Goal: Transaction & Acquisition: Purchase product/service

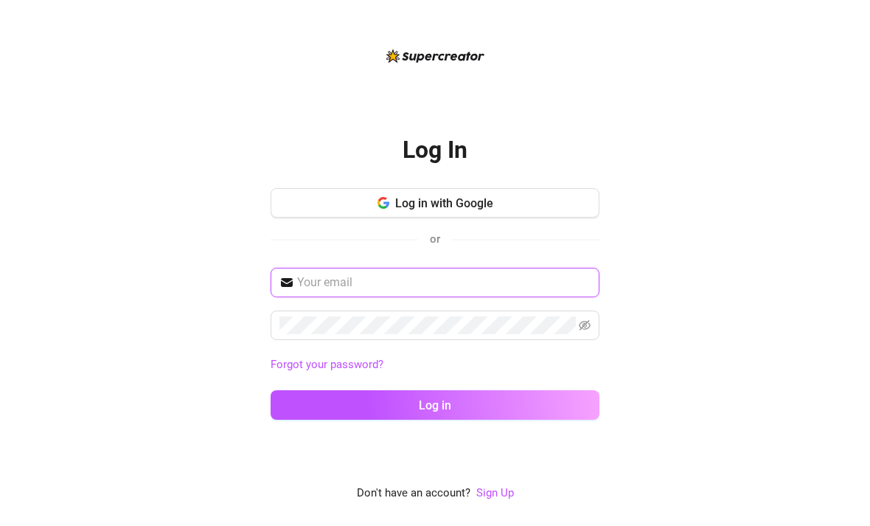
click at [312, 291] on input "text" at bounding box center [443, 283] width 293 height 18
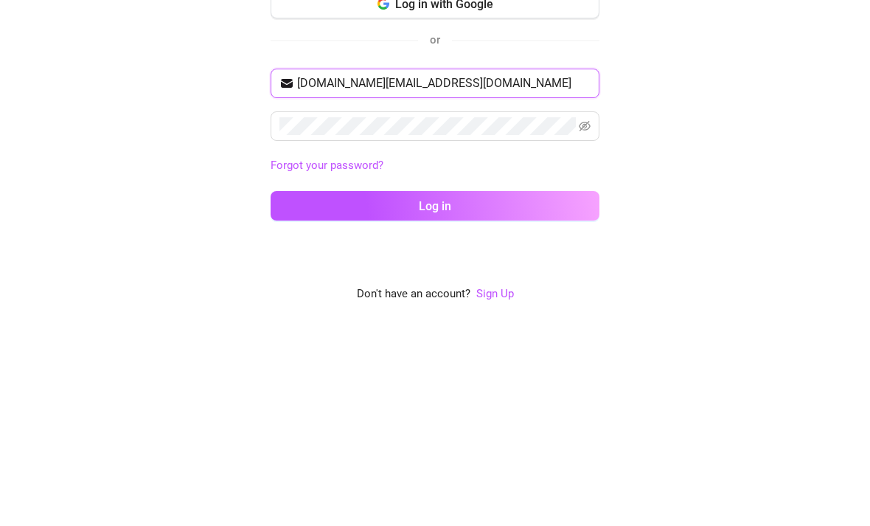
type input "[DOMAIN_NAME][EMAIL_ADDRESS][DOMAIN_NAME]"
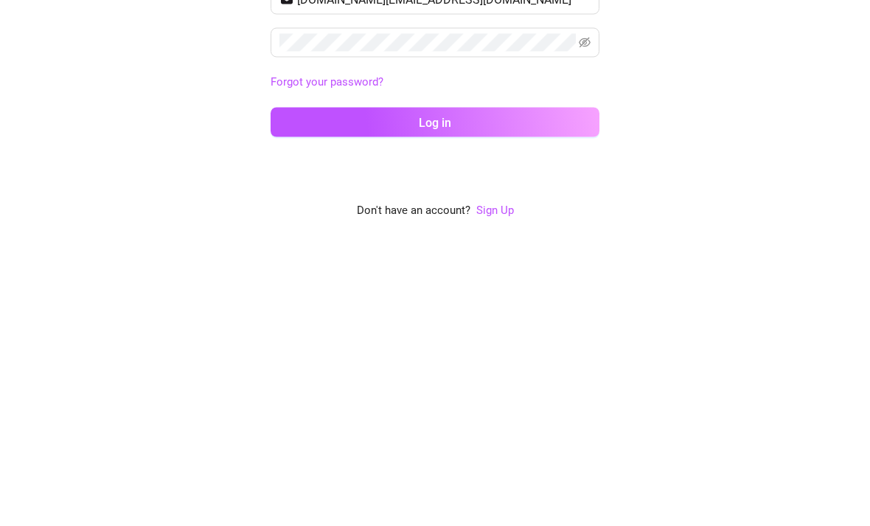
click at [309, 390] on button "Log in" at bounding box center [435, 404] width 329 height 29
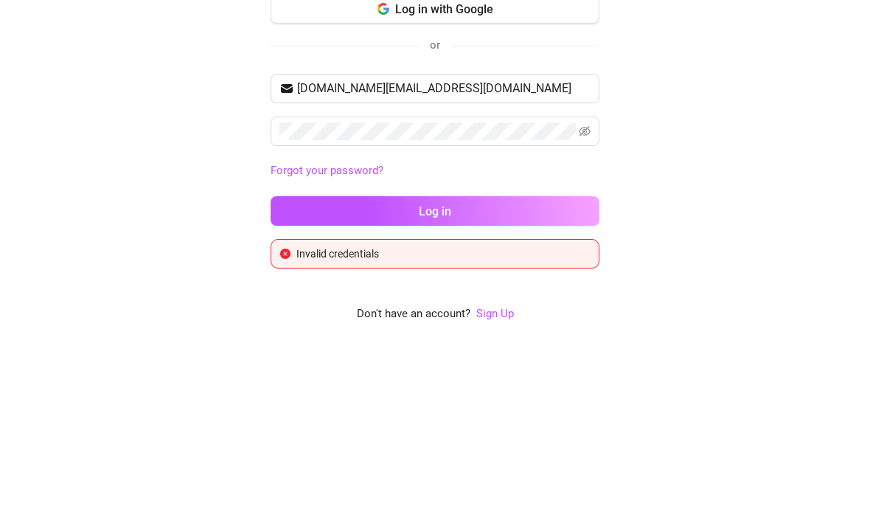
click at [311, 375] on button "Log in" at bounding box center [435, 389] width 329 height 29
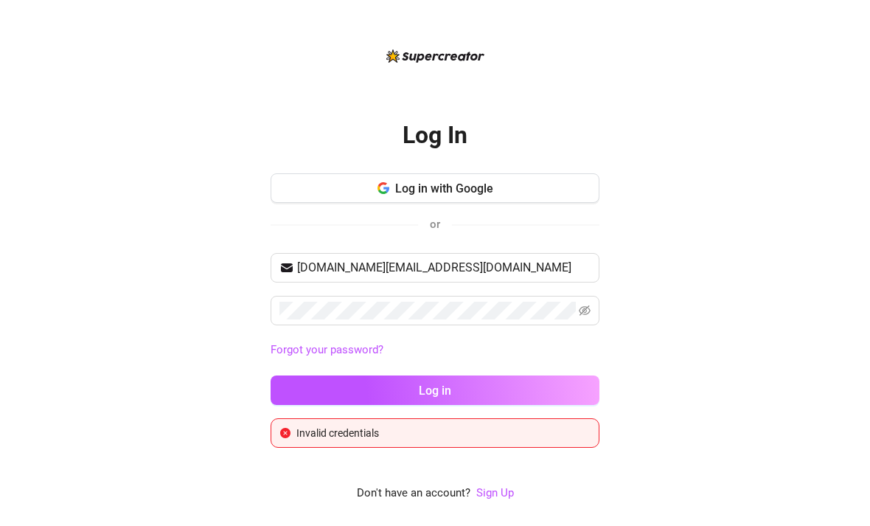
click at [464, 181] on span "Log in with Google" at bounding box center [444, 188] width 98 height 14
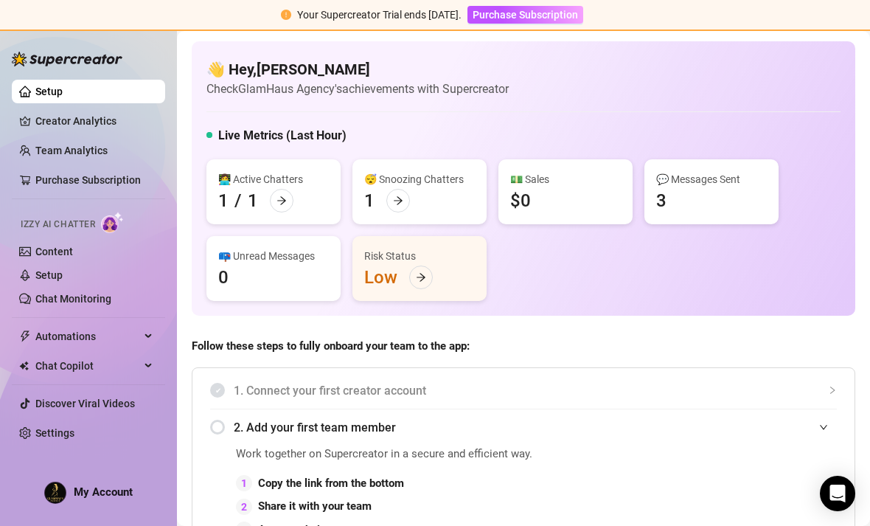
click at [35, 247] on link "Content" at bounding box center [54, 251] width 38 height 12
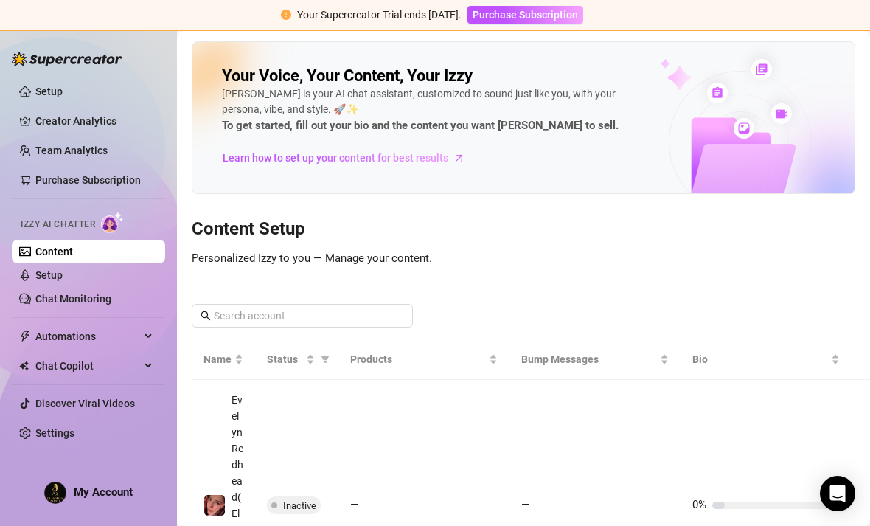
click at [58, 224] on span "Izzy AI Chatter" at bounding box center [58, 224] width 74 height 14
click at [45, 296] on link "Chat Monitoring" at bounding box center [73, 299] width 76 height 12
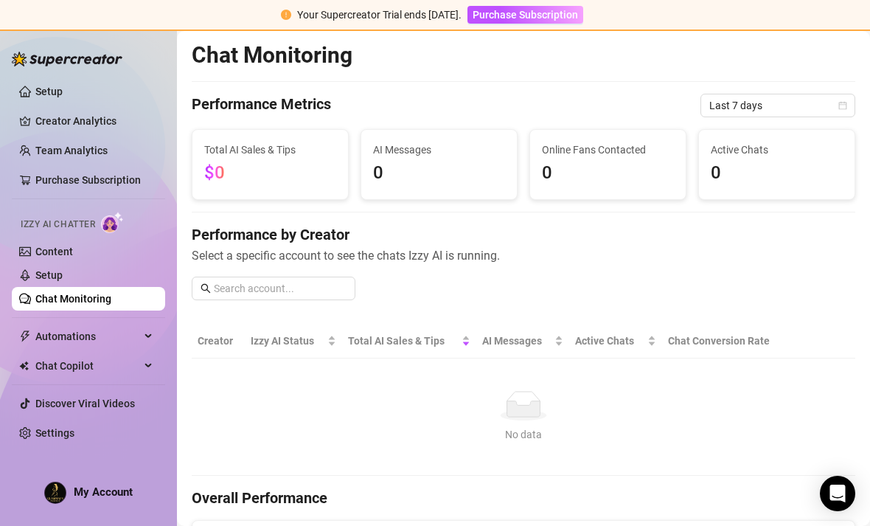
click at [35, 86] on link "Setup" at bounding box center [48, 92] width 27 height 12
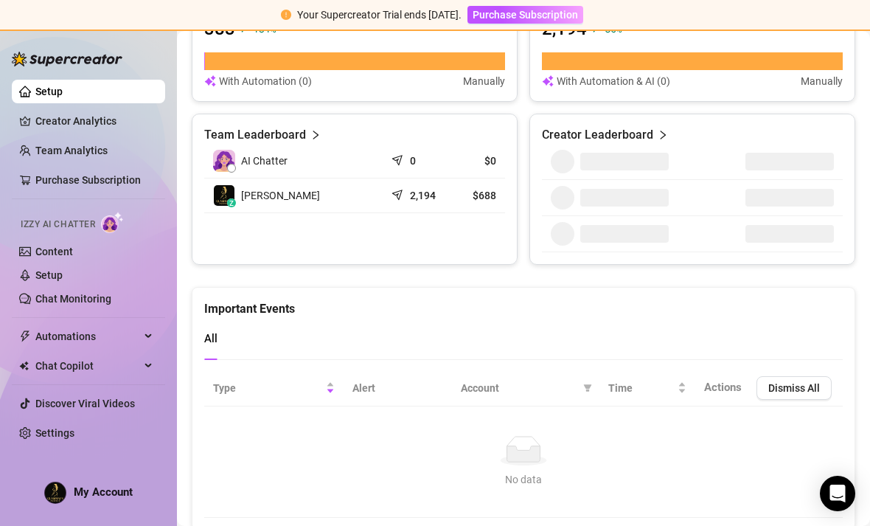
scroll to position [977, 0]
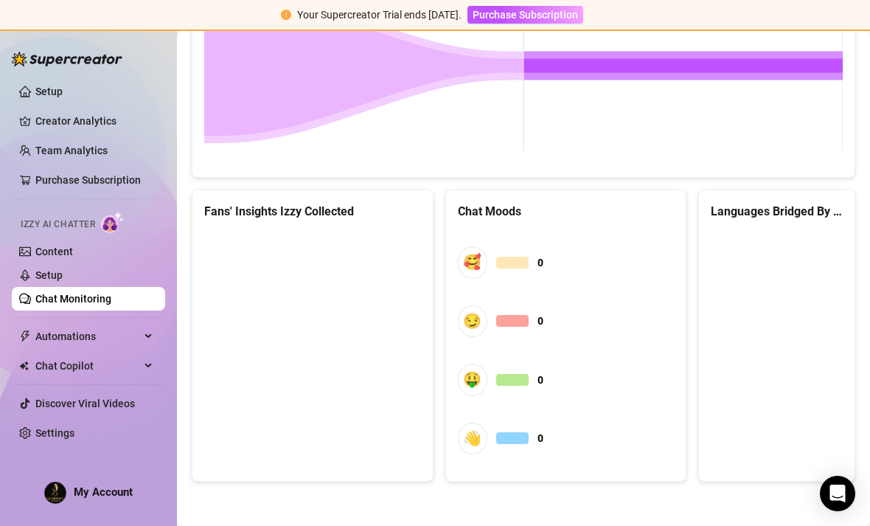
scroll to position [745, 0]
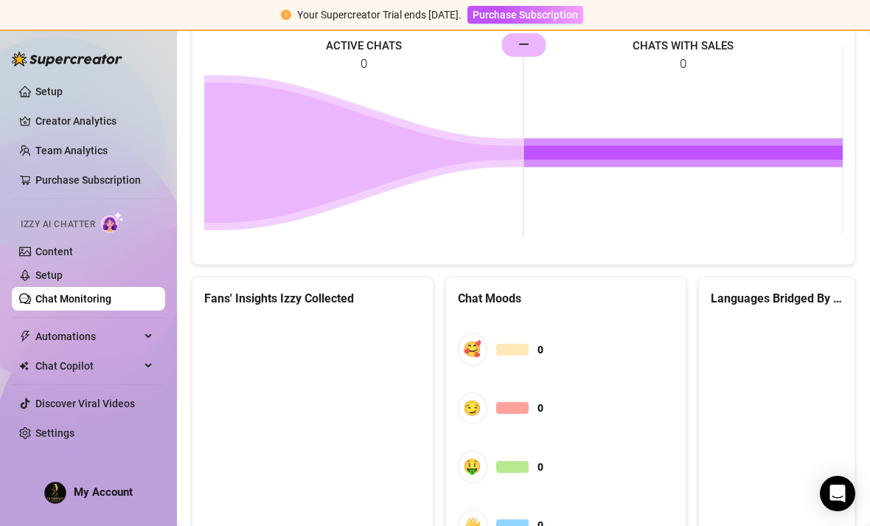
click at [47, 62] on img at bounding box center [67, 59] width 111 height 15
click at [43, 65] on img at bounding box center [67, 59] width 111 height 15
click at [42, 147] on link "Team Analytics" at bounding box center [71, 150] width 72 height 12
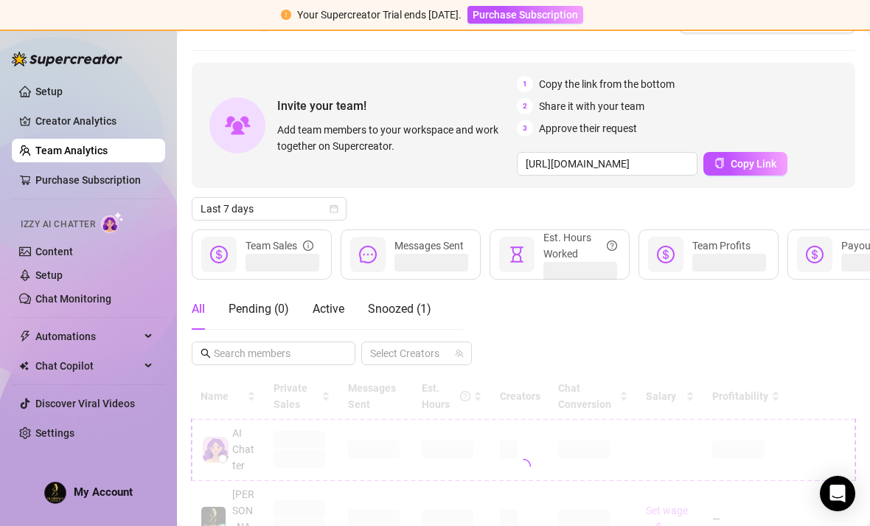
scroll to position [36, 0]
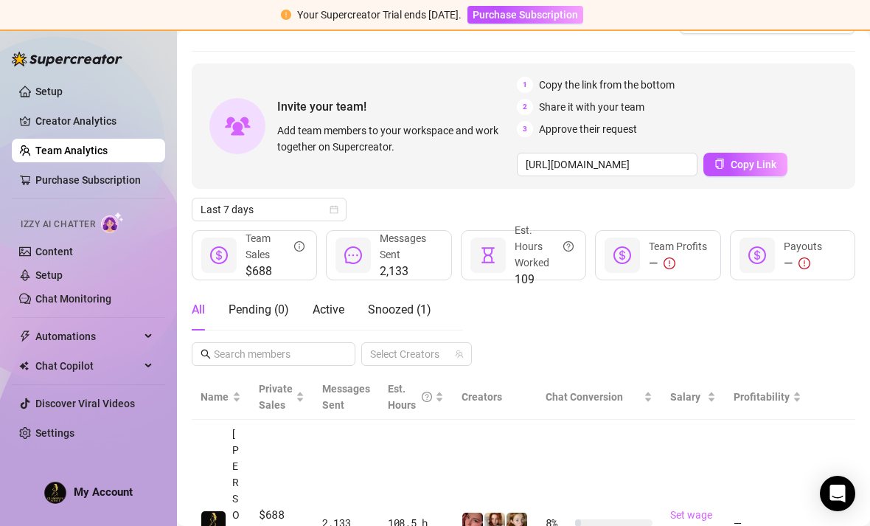
click at [480, 429] on td at bounding box center [495, 522] width 84 height 207
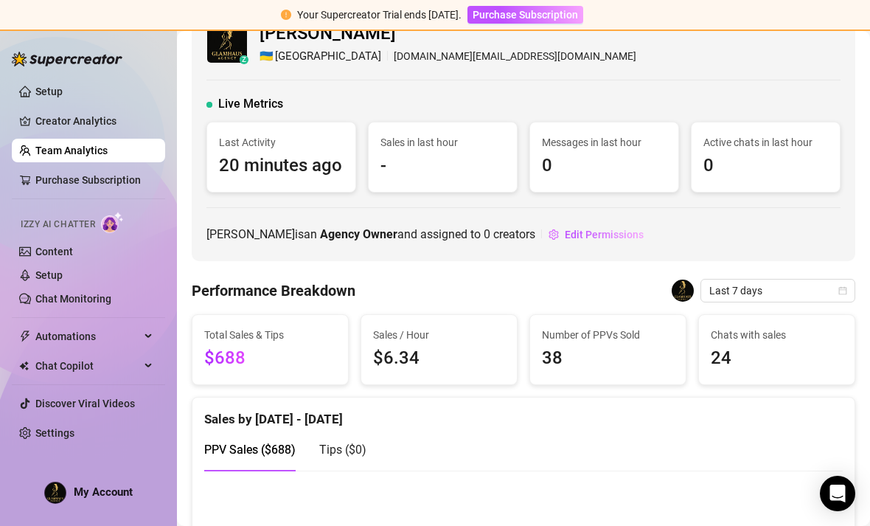
click at [374, 17] on span "Your Supercreator Trial ends [DATE]." at bounding box center [379, 15] width 164 height 12
click at [35, 88] on link "Setup" at bounding box center [48, 92] width 27 height 12
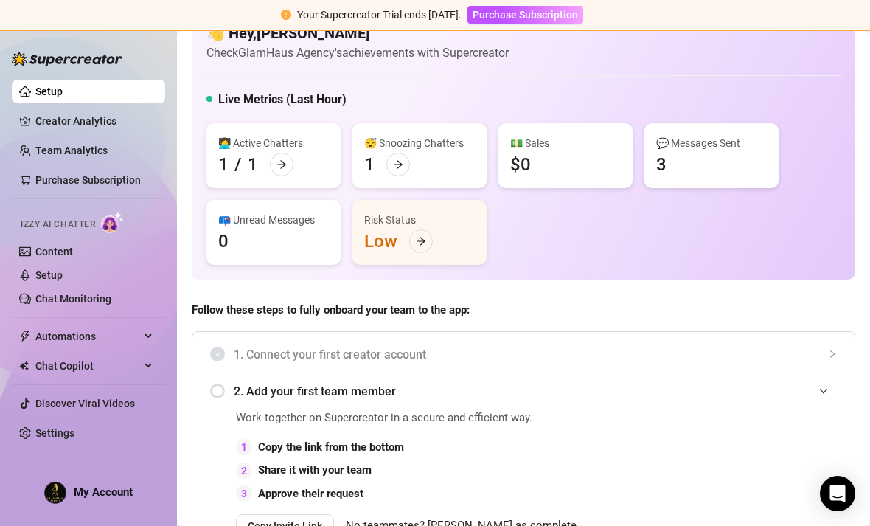
click at [35, 118] on link "Creator Analytics" at bounding box center [94, 121] width 118 height 24
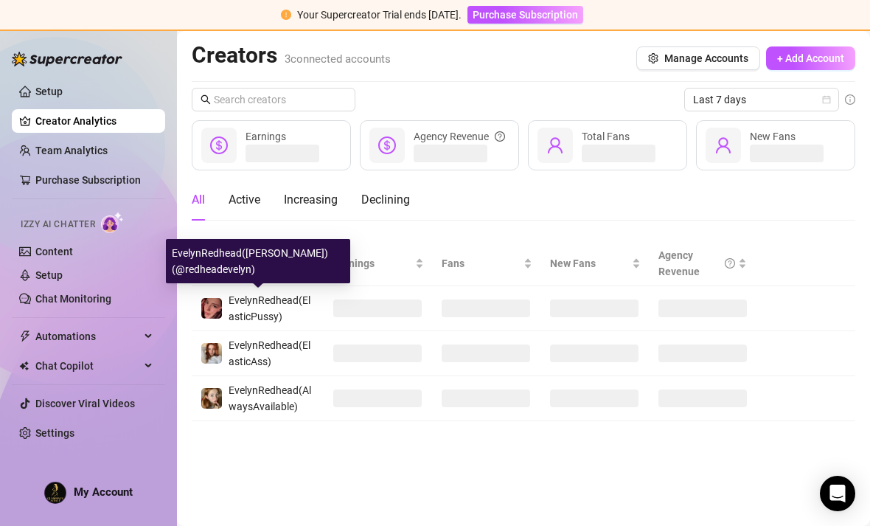
click at [274, 307] on div "EvelynRedhead(ElasticPussy)" at bounding box center [272, 308] width 87 height 32
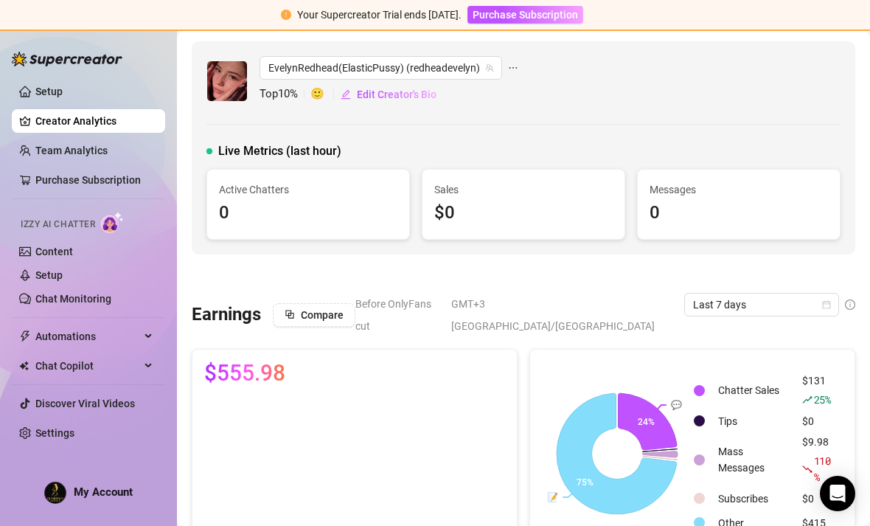
click at [265, 67] on div "EvelynRedhead(ElasticPussy) (redheadevelyn)" at bounding box center [381, 68] width 243 height 24
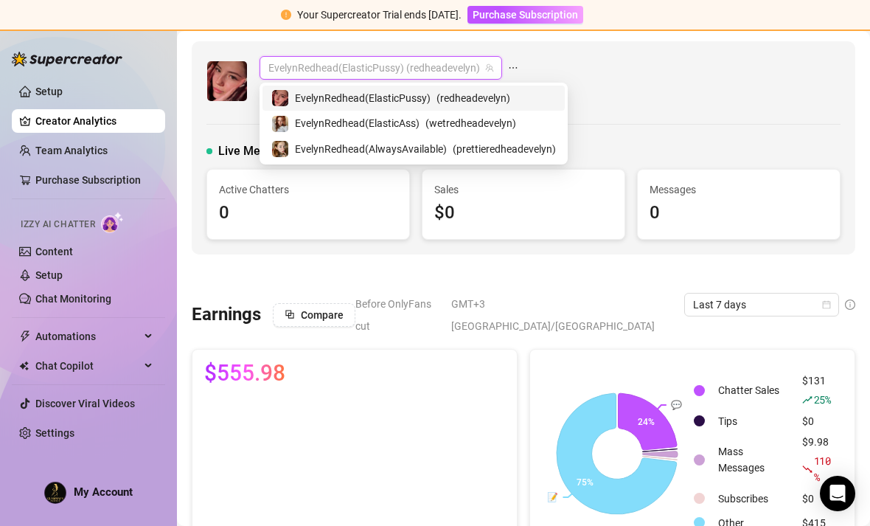
click at [224, 97] on img at bounding box center [227, 81] width 40 height 40
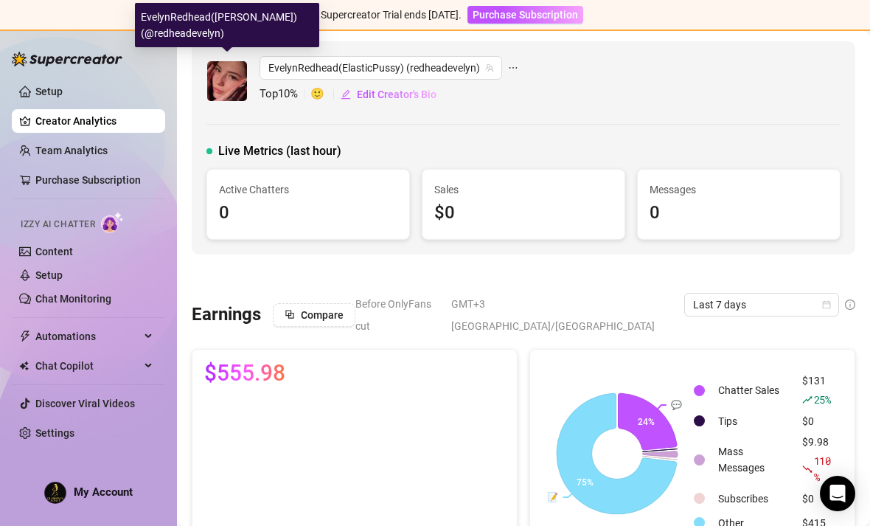
click at [228, 77] on img at bounding box center [227, 81] width 40 height 40
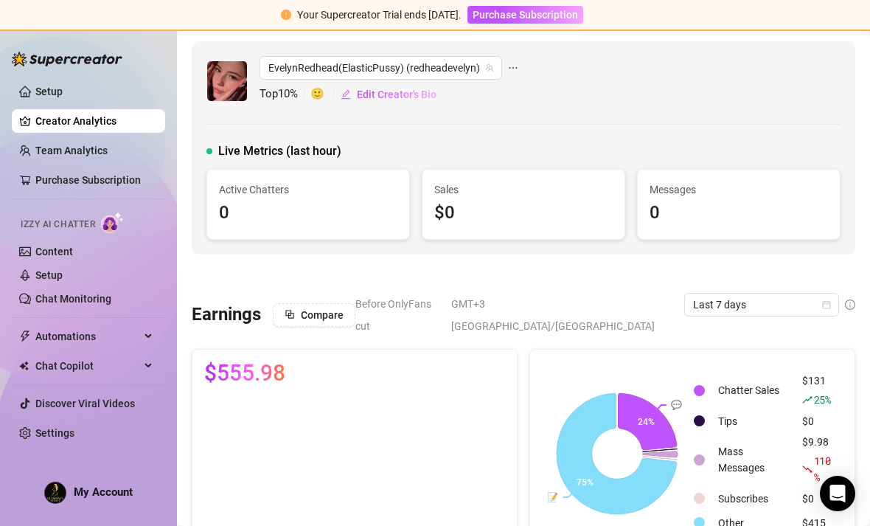
click at [515, 60] on span "ellipsis" at bounding box center [513, 68] width 10 height 24
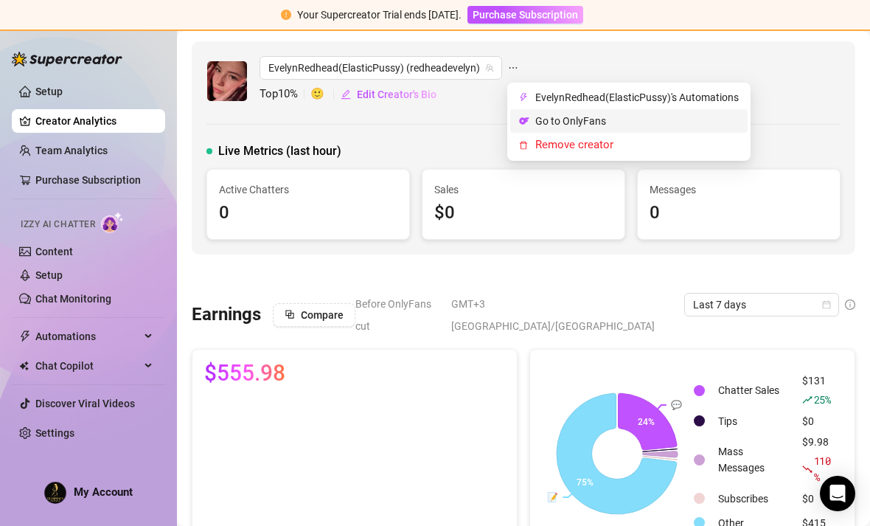
click at [538, 122] on link "Go to OnlyFans" at bounding box center [570, 121] width 71 height 12
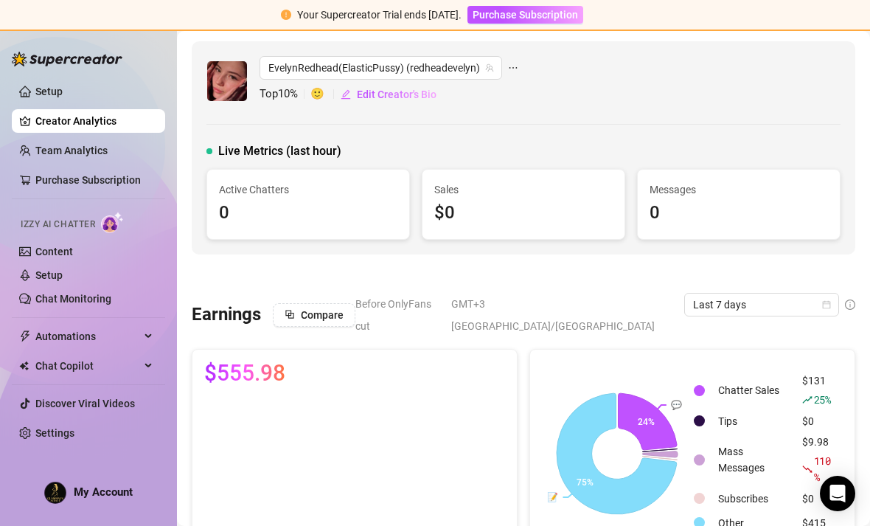
click at [35, 86] on link "Setup" at bounding box center [48, 92] width 27 height 12
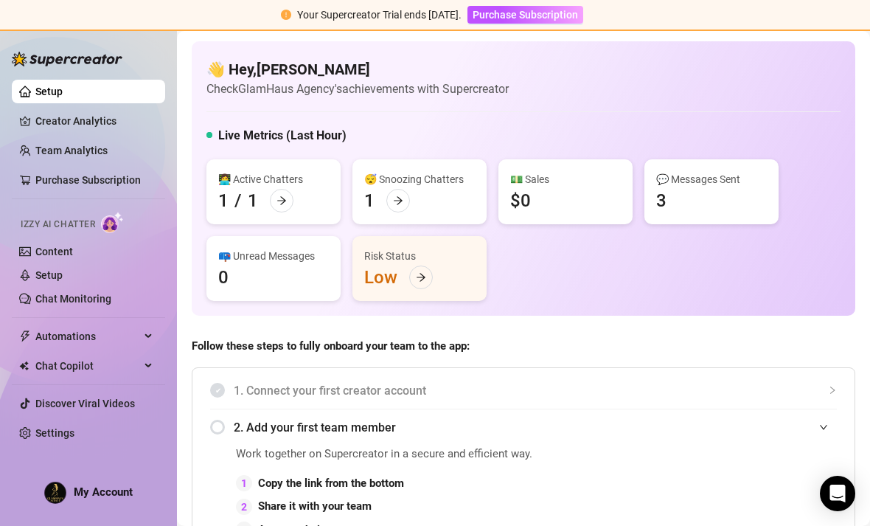
click at [286, 190] on div at bounding box center [282, 201] width 24 height 24
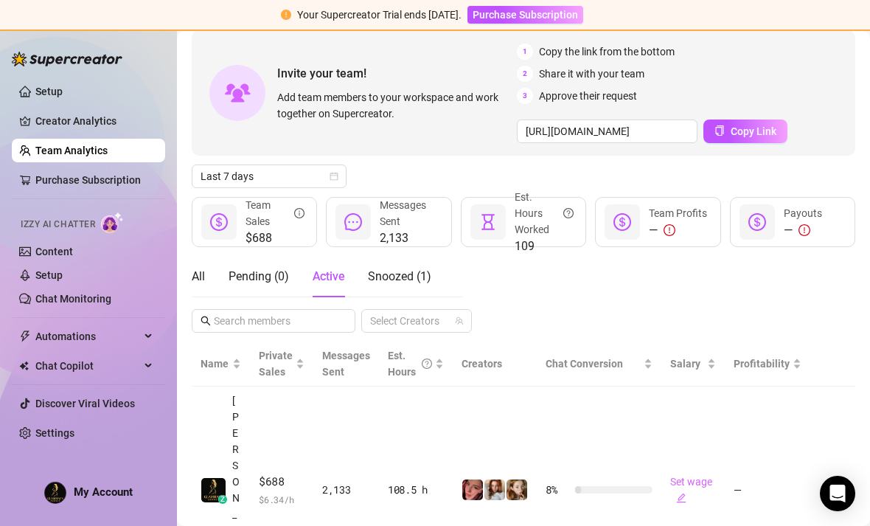
scroll to position [69, 0]
click at [254, 80] on div at bounding box center [237, 94] width 56 height 56
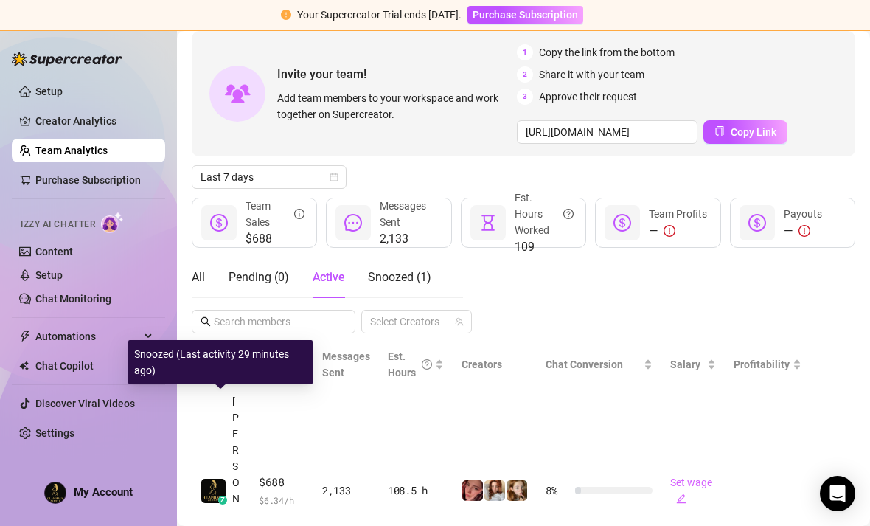
click at [220, 420] on div "z [PERSON_NAME]" at bounding box center [221, 490] width 41 height 195
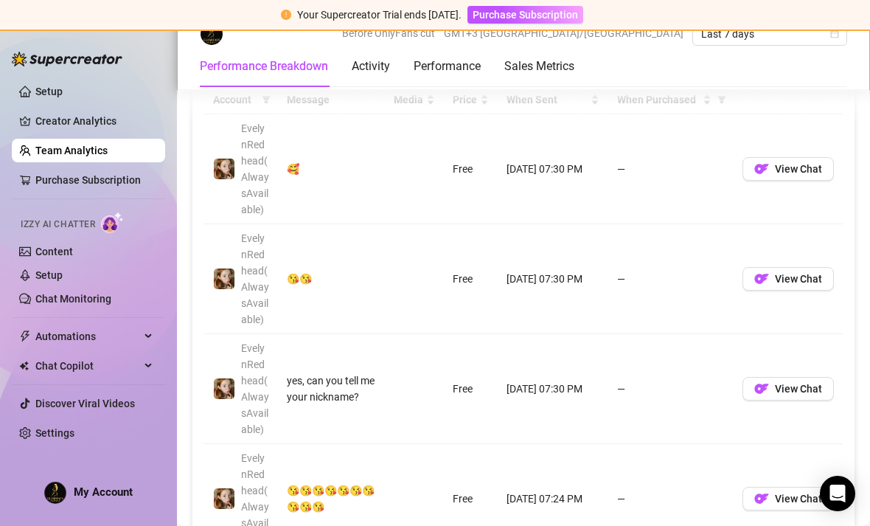
scroll to position [1124, 0]
click at [817, 162] on span "View Chat" at bounding box center [798, 168] width 47 height 12
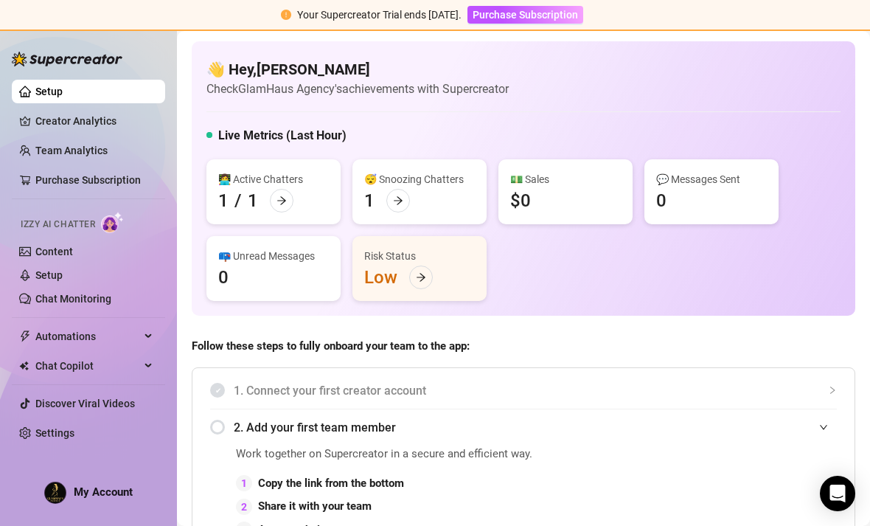
click at [80, 223] on span "Izzy AI Chatter" at bounding box center [58, 224] width 74 height 14
click at [37, 245] on link "Content" at bounding box center [54, 251] width 38 height 12
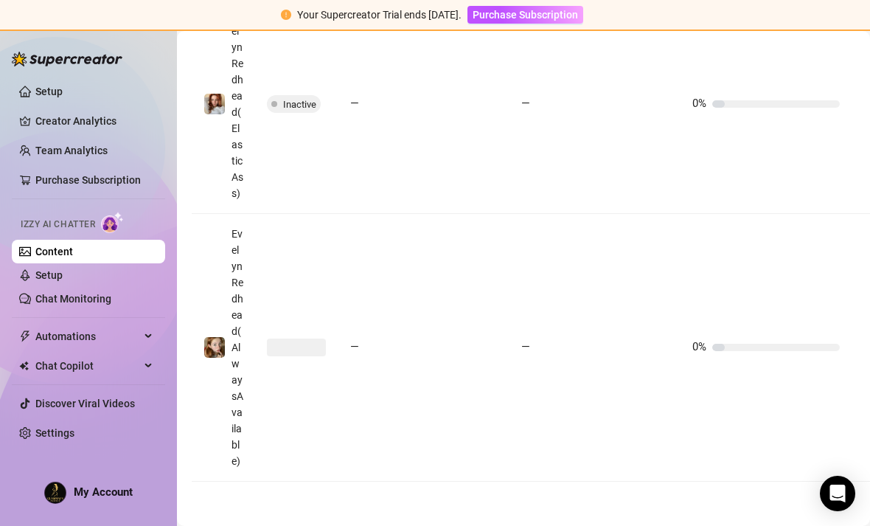
scroll to position [749, 0]
click at [37, 272] on link "Setup" at bounding box center [48, 275] width 27 height 12
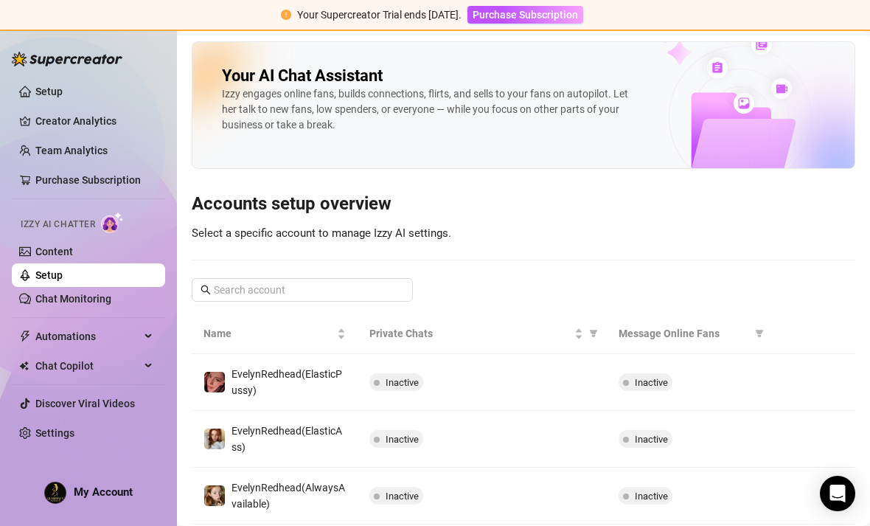
click at [41, 303] on link "Chat Monitoring" at bounding box center [73, 299] width 76 height 12
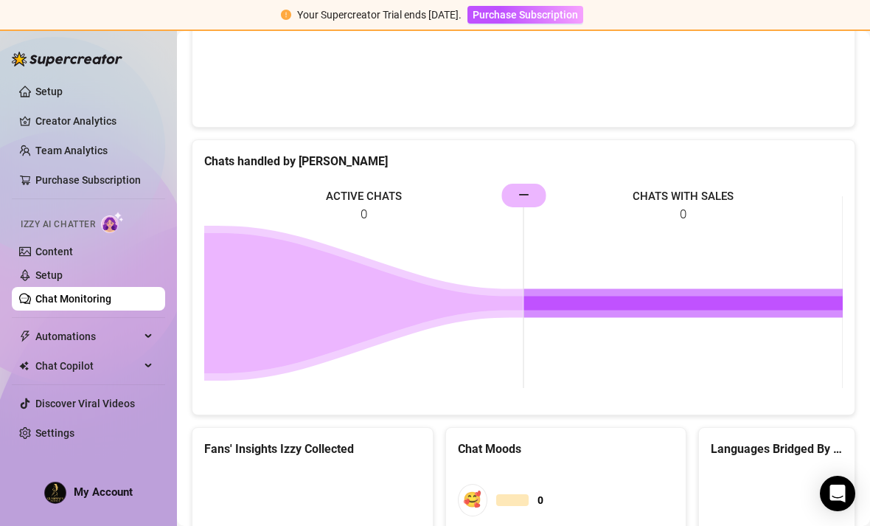
scroll to position [594, 0]
click at [44, 330] on span "Automations" at bounding box center [87, 336] width 105 height 24
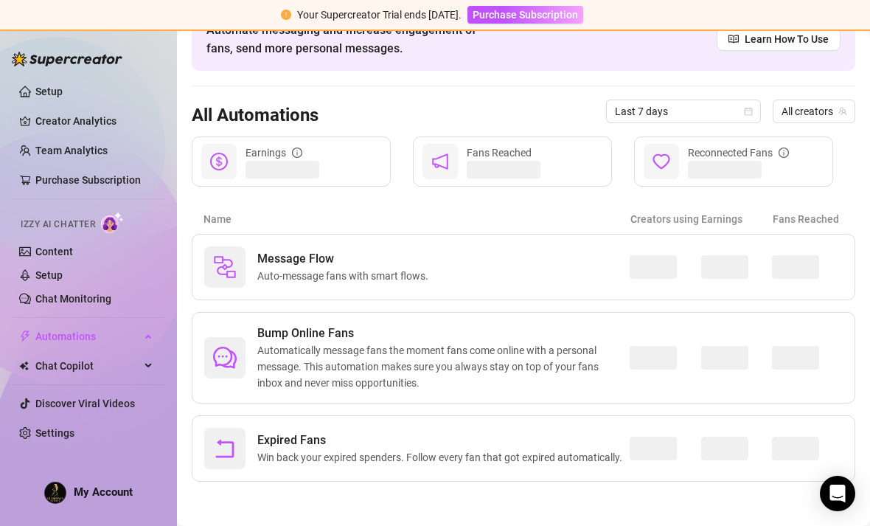
scroll to position [38, 0]
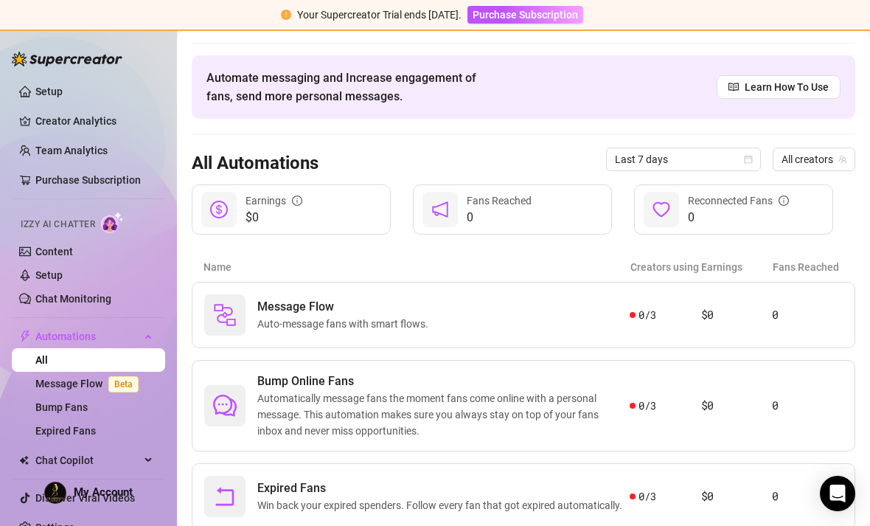
click at [37, 459] on span "Chat Copilot" at bounding box center [87, 460] width 105 height 24
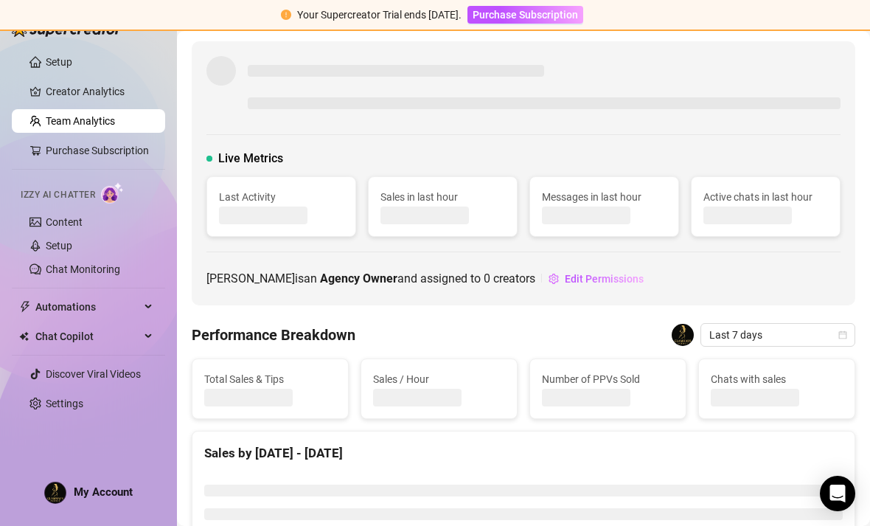
click at [209, 284] on span "[PERSON_NAME] is an Agency Owner and assigned to 0 creators" at bounding box center [370, 278] width 329 height 18
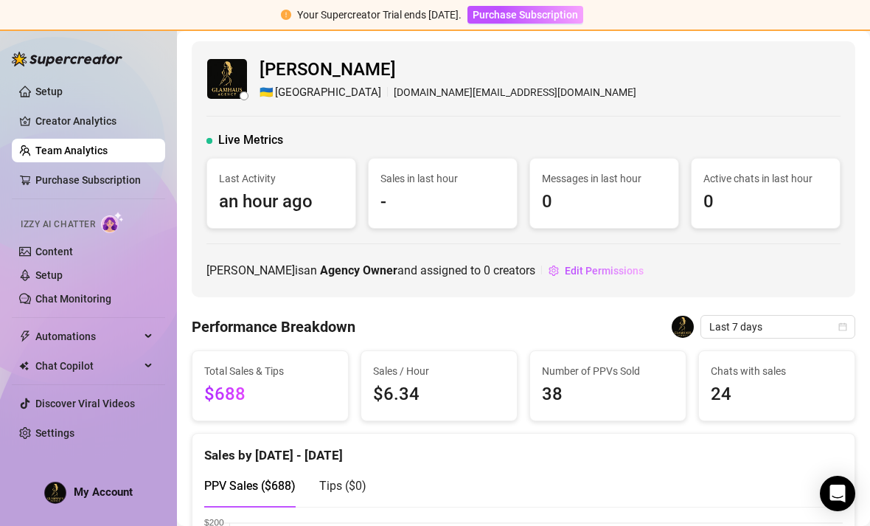
click at [293, 100] on div "[PERSON_NAME] 🇺🇦 Kiev [DOMAIN_NAME][EMAIL_ADDRESS][DOMAIN_NAME] Live Metrics La…" at bounding box center [524, 169] width 664 height 256
click at [275, 86] on div "🇺🇦 [GEOGRAPHIC_DATA]" at bounding box center [321, 93] width 122 height 18
click at [266, 72] on span "[PERSON_NAME]" at bounding box center [448, 70] width 377 height 28
click at [265, 105] on div "[PERSON_NAME] 🇺🇦 Kiev [DOMAIN_NAME][EMAIL_ADDRESS][DOMAIN_NAME] Live Metrics La…" at bounding box center [524, 169] width 664 height 256
click at [227, 90] on img at bounding box center [227, 79] width 40 height 40
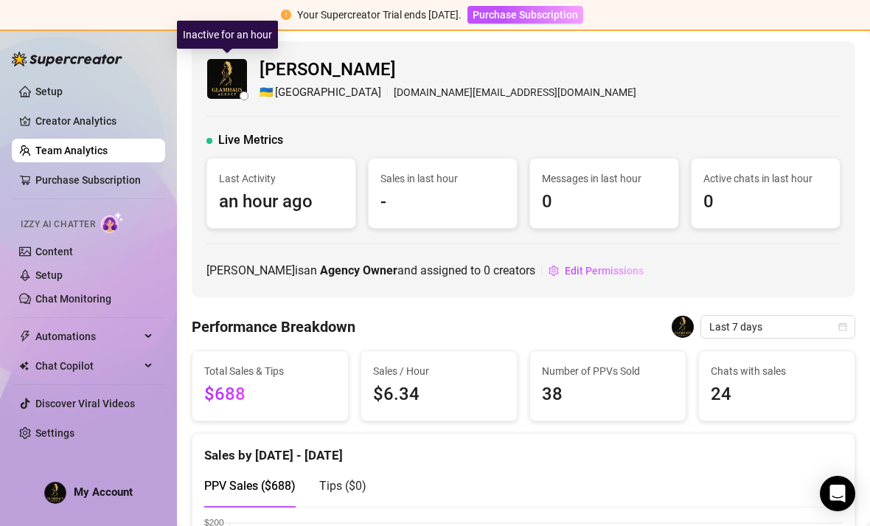
click at [274, 393] on span "$688" at bounding box center [270, 394] width 132 height 28
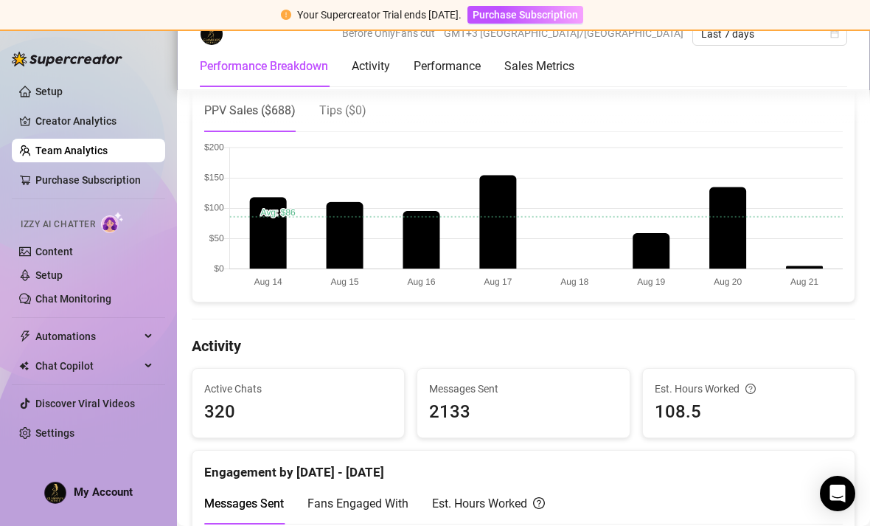
scroll to position [373, 0]
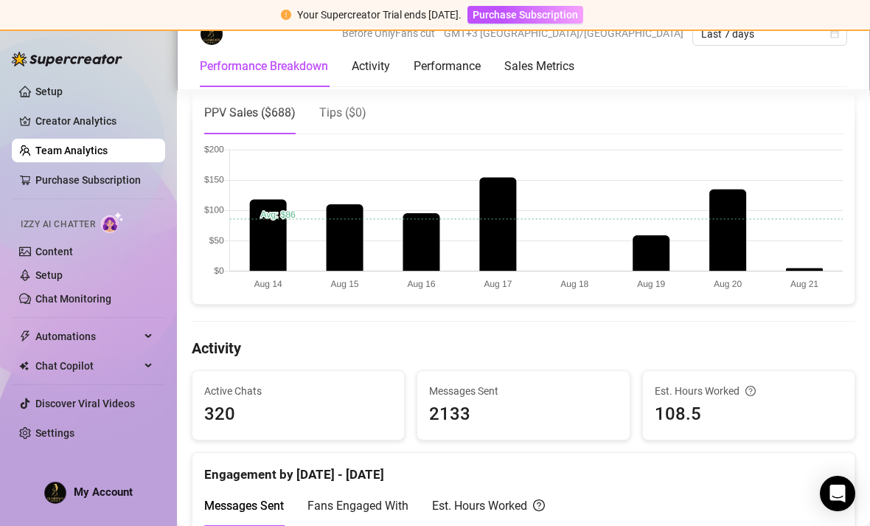
click at [271, 245] on canvas at bounding box center [523, 217] width 638 height 147
click at [352, 260] on canvas at bounding box center [523, 217] width 638 height 147
click at [422, 262] on canvas at bounding box center [523, 217] width 638 height 147
click at [490, 266] on canvas at bounding box center [523, 217] width 638 height 147
click at [645, 245] on canvas at bounding box center [523, 217] width 638 height 147
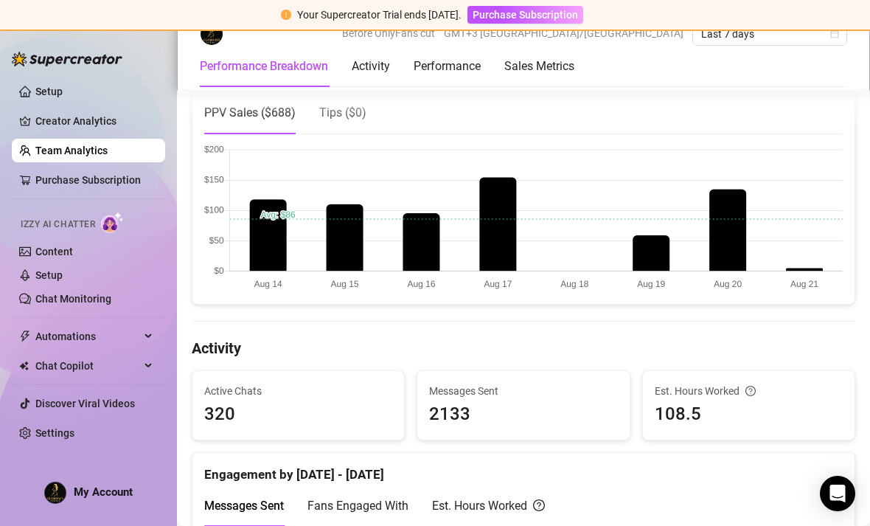
click at [571, 282] on canvas at bounding box center [523, 217] width 638 height 147
click at [732, 209] on canvas at bounding box center [523, 217] width 638 height 147
click at [803, 252] on canvas at bounding box center [523, 217] width 638 height 147
click at [805, 275] on canvas at bounding box center [523, 217] width 638 height 147
click at [801, 270] on canvas at bounding box center [523, 217] width 638 height 147
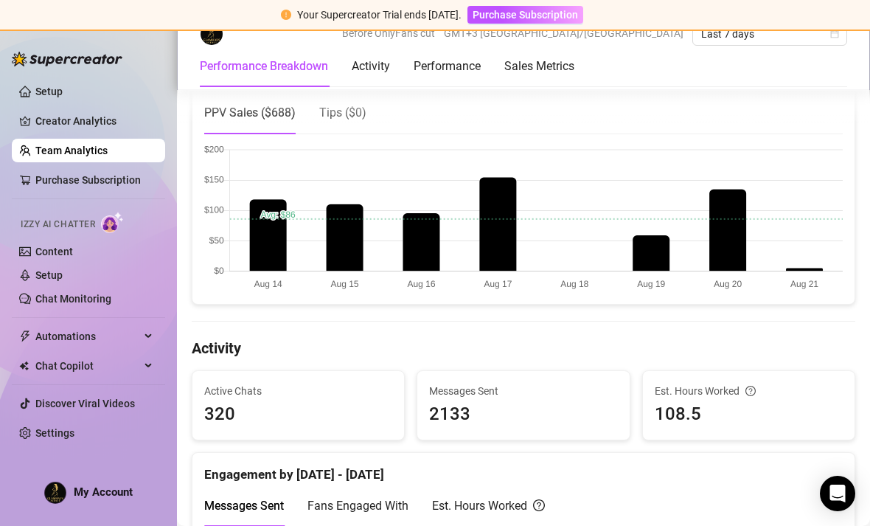
click at [800, 264] on canvas at bounding box center [523, 217] width 638 height 147
click at [794, 235] on canvas at bounding box center [523, 217] width 638 height 147
click at [815, 266] on canvas at bounding box center [523, 217] width 638 height 147
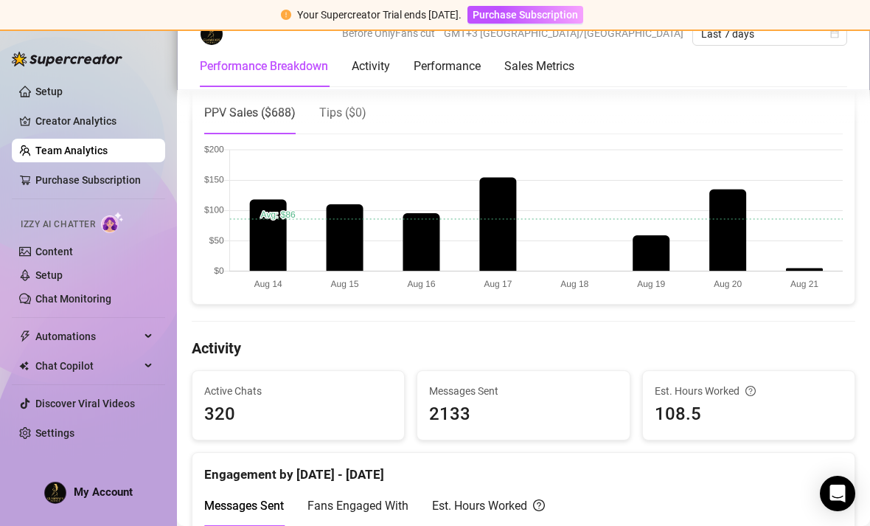
click at [35, 184] on link "Purchase Subscription" at bounding box center [87, 180] width 105 height 12
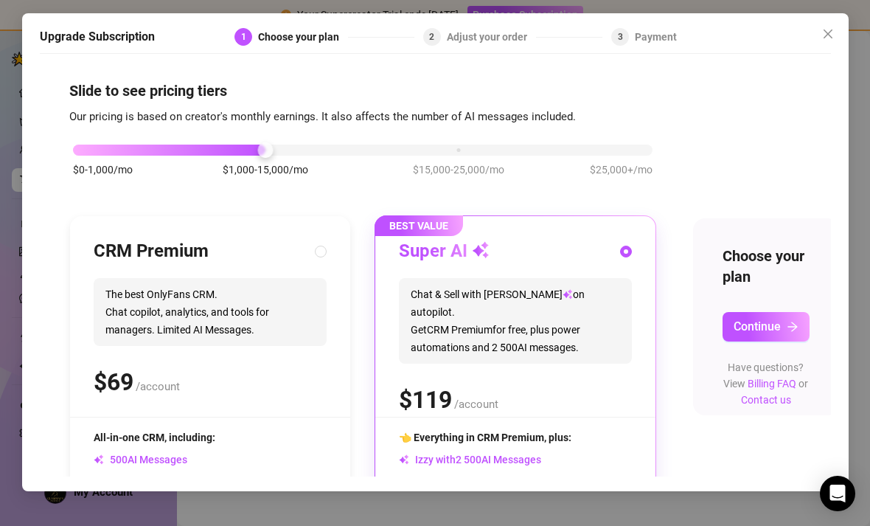
click at [840, 13] on div "Upgrade Subscription 1 Choose your plan 2 Adjust your order 3 Payment Slide to …" at bounding box center [435, 252] width 826 height 478
click at [834, 28] on span "Close" at bounding box center [828, 34] width 24 height 12
